Goal: Check status

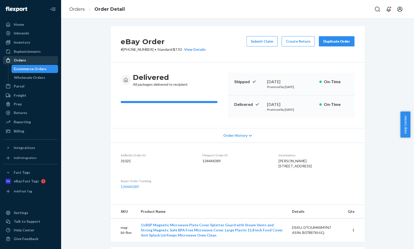
click at [22, 60] on div "Orders" at bounding box center [20, 60] width 12 height 5
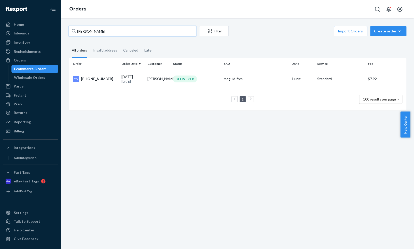
drag, startPoint x: 99, startPoint y: 31, endPoint x: 64, endPoint y: 31, distance: 35.1
click at [64, 31] on div "[PERSON_NAME] Ton Filter Import Orders Create order Ecommerce order Removal ord…" at bounding box center [237, 133] width 353 height 230
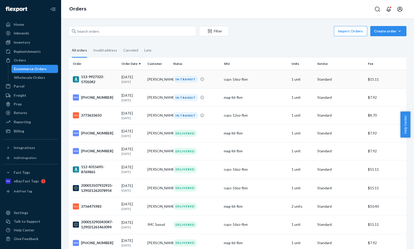
click at [131, 77] on div "[DATE] [DATE]" at bounding box center [132, 78] width 22 height 9
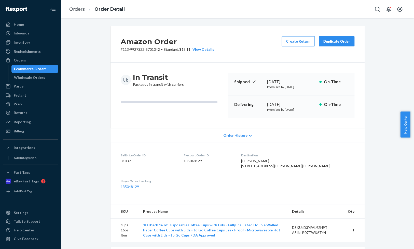
scroll to position [25, 0]
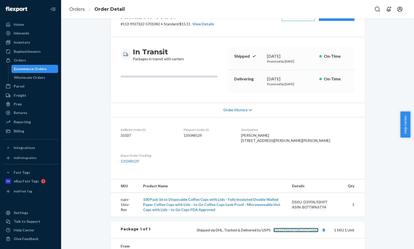
click at [287, 232] on link "9261290339708150712663" at bounding box center [295, 229] width 45 height 4
click at [22, 112] on div "Returns" at bounding box center [20, 112] width 13 height 5
